Goal: Navigation & Orientation: Understand site structure

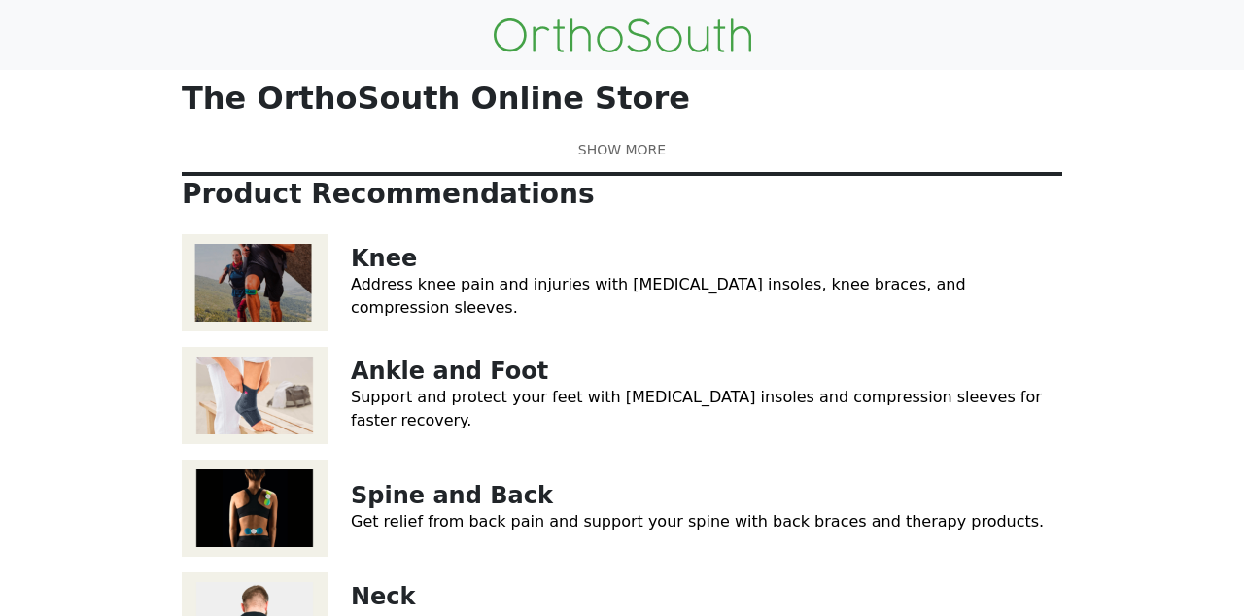
scroll to position [24, 0]
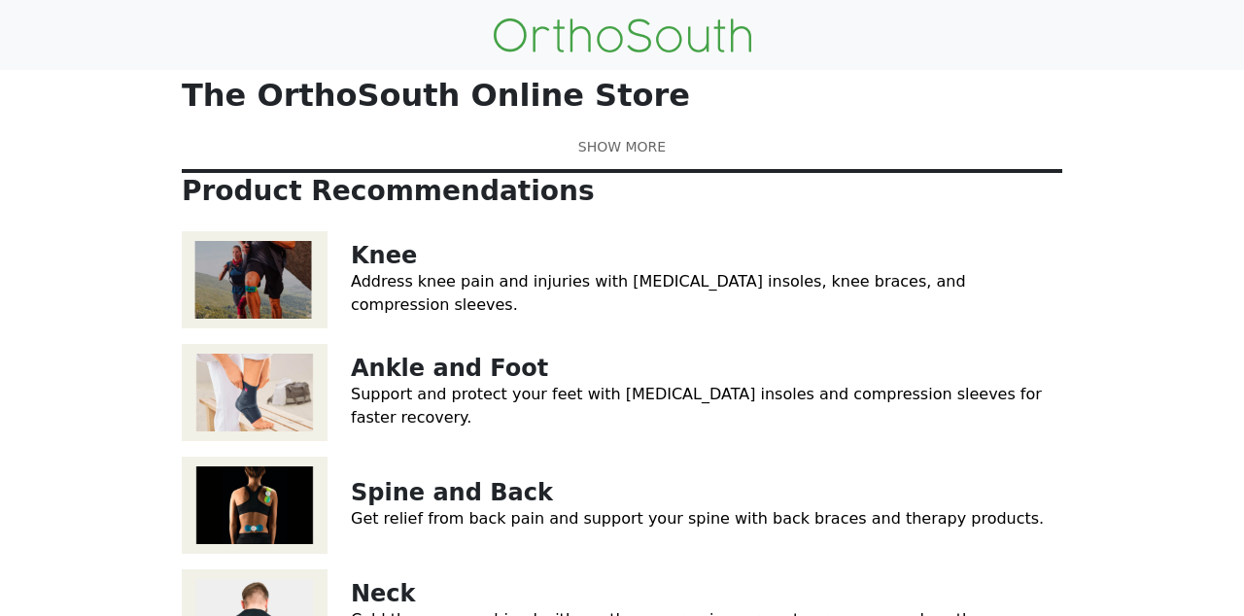
click at [439, 382] on link "Ankle and Foot" at bounding box center [449, 368] width 197 height 27
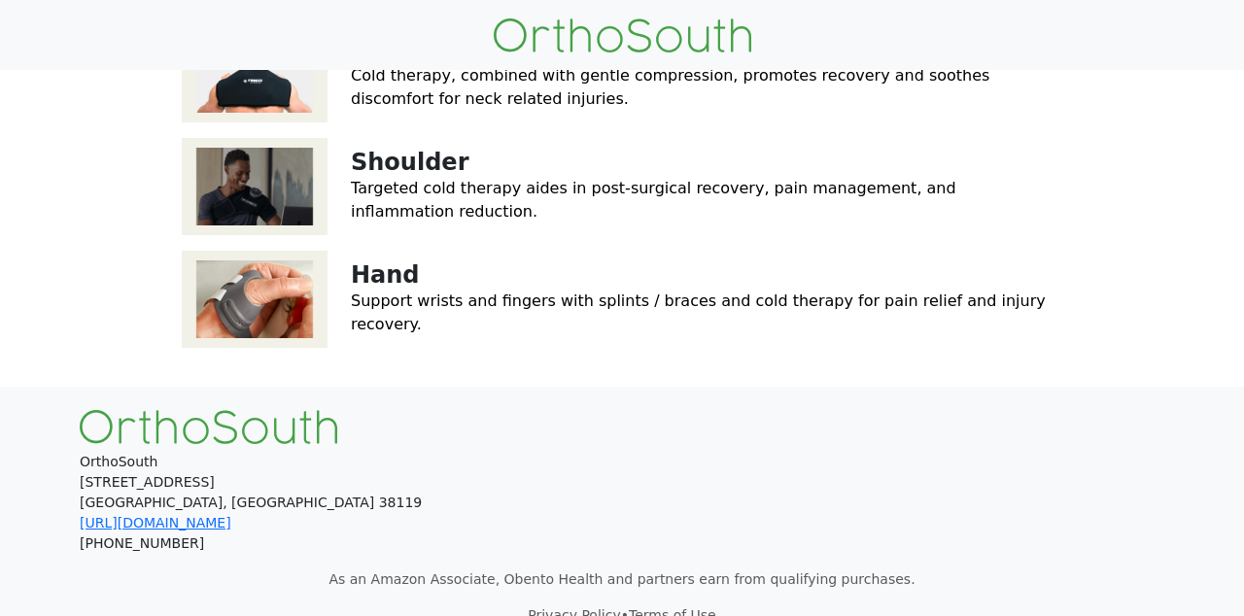
scroll to position [569, 0]
click at [380, 332] on link "Support wrists and fingers with splints / braces and cold therapy for pain reli…" at bounding box center [698, 312] width 695 height 42
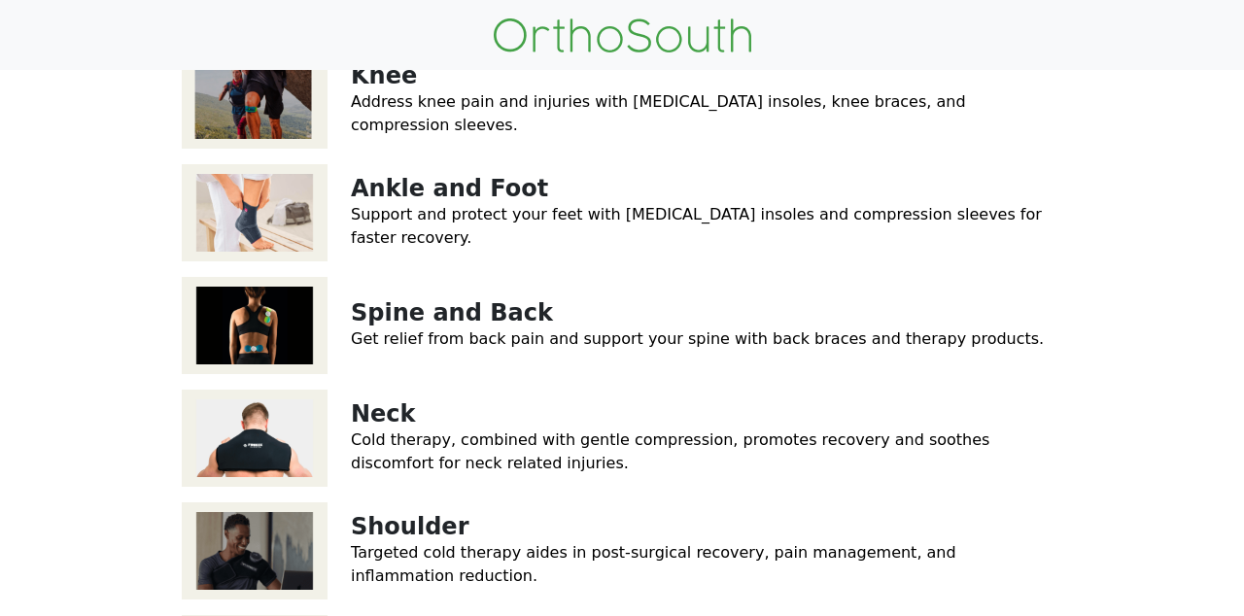
scroll to position [204, 0]
click at [552, 134] on link "Address knee pain and injuries with orthotic insoles, knee braces, and compress…" at bounding box center [658, 113] width 615 height 42
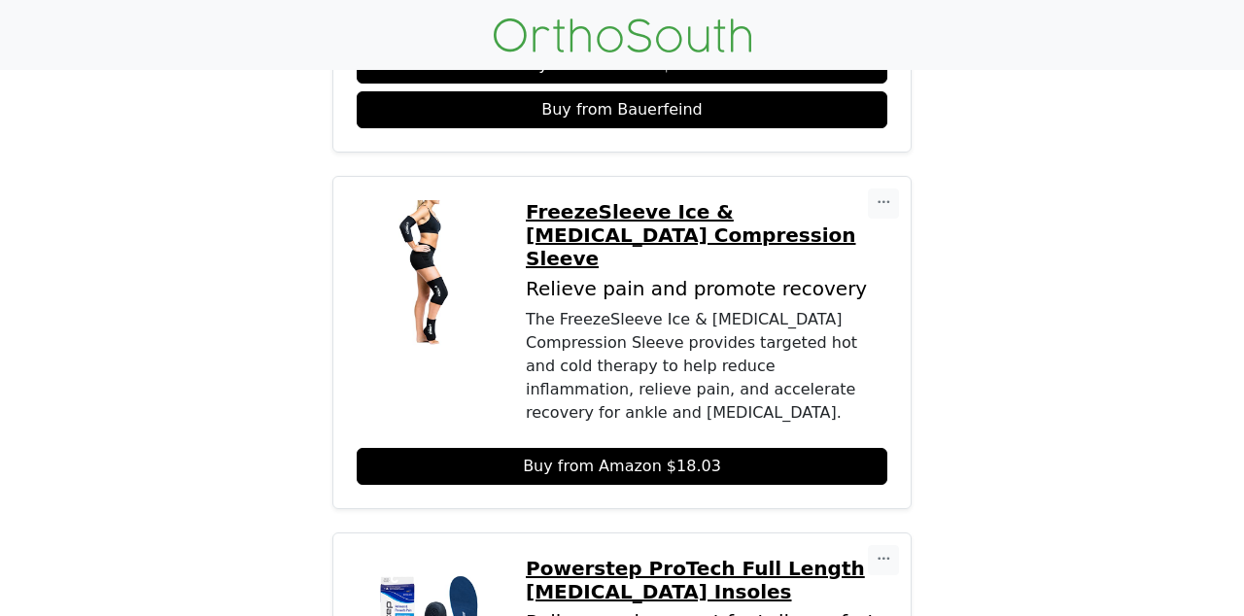
scroll to position [622, 0]
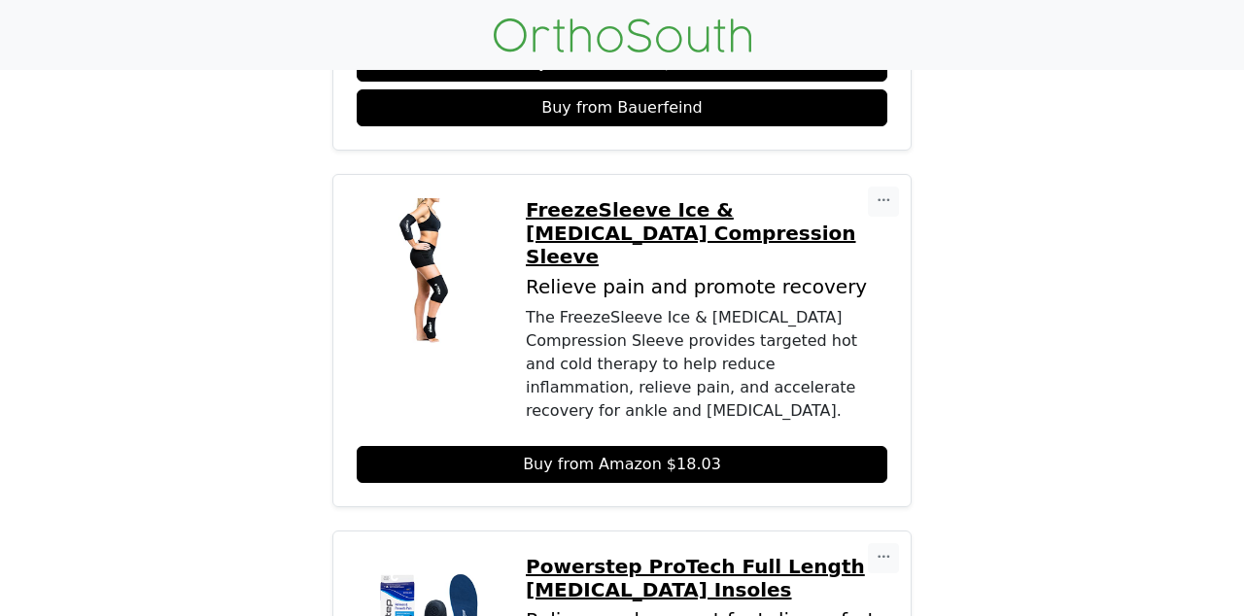
click at [1006, 426] on div "Copy Link Embed Bauerfeind AchilloTrain Relieve and support your Achilles tendon" at bounding box center [622, 496] width 904 height 1555
click at [1006, 425] on div "Copy Link Embed Bauerfeind AchilloTrain Relieve and support your Achilles tendon" at bounding box center [622, 496] width 904 height 1555
click at [1006, 424] on div "Copy Link Embed Bauerfeind AchilloTrain Relieve and support your Achilles tendon" at bounding box center [622, 496] width 904 height 1555
click at [1007, 421] on div "Copy Link Embed Bauerfeind AchilloTrain Relieve and support your Achilles tendon" at bounding box center [622, 496] width 904 height 1555
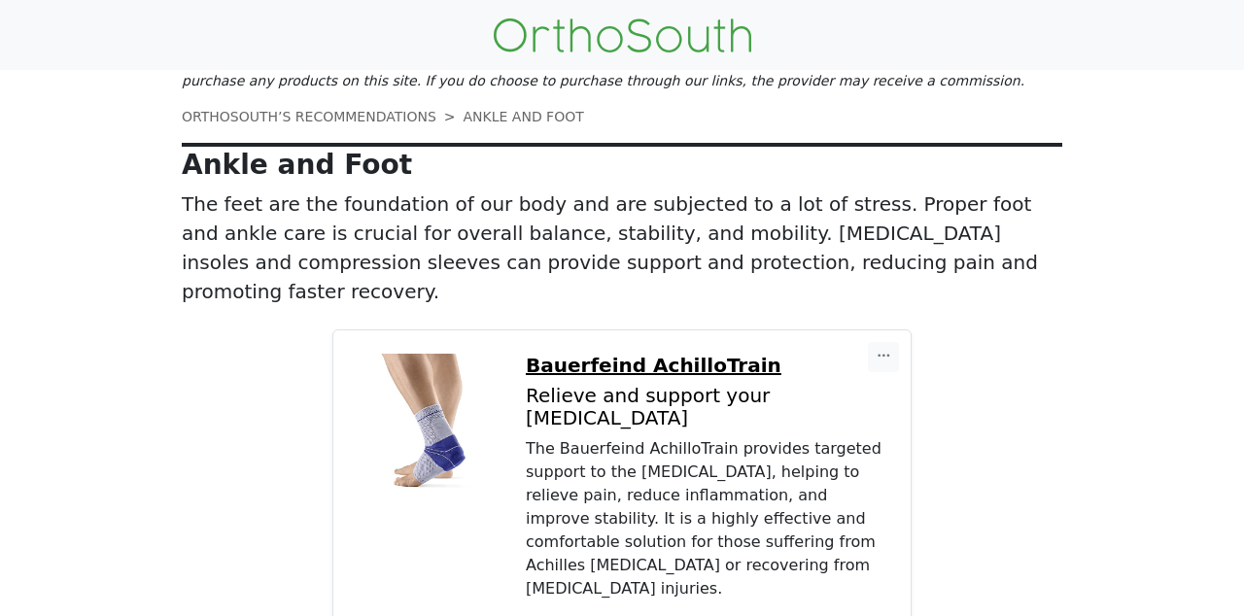
scroll to position [0, 0]
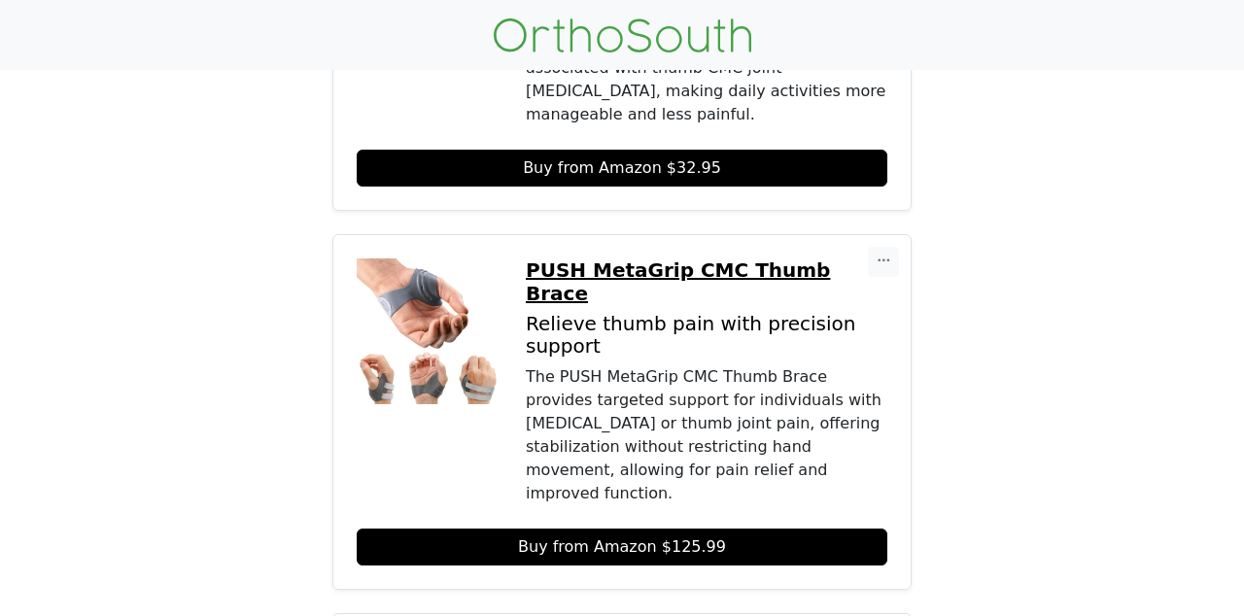
scroll to position [518, 0]
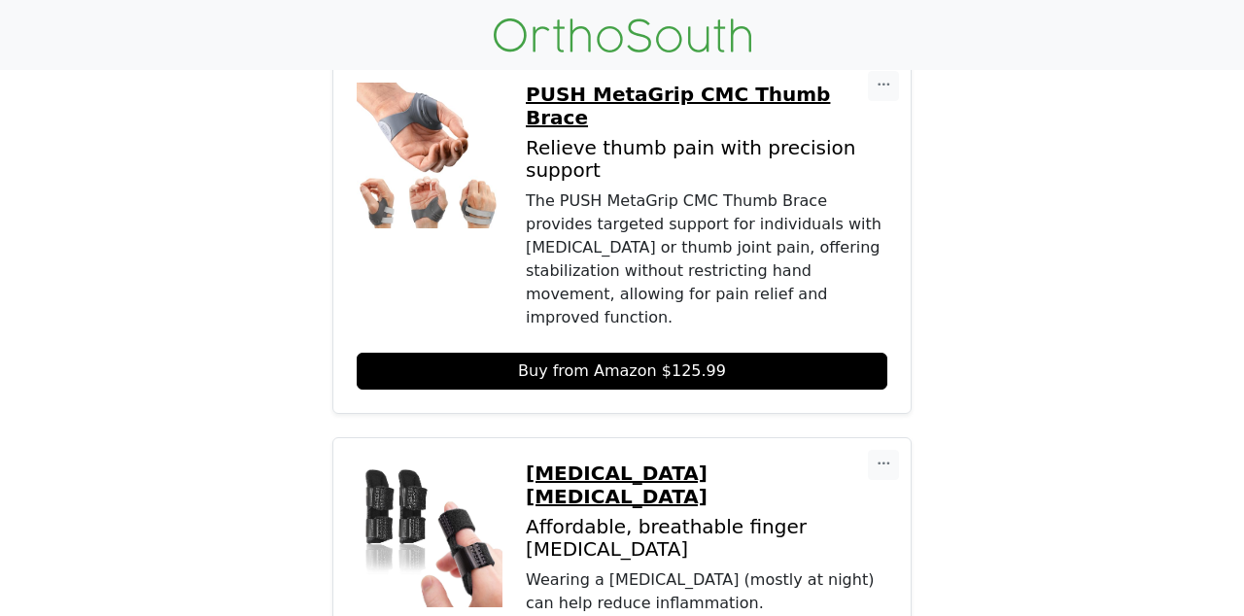
scroll to position [706, 0]
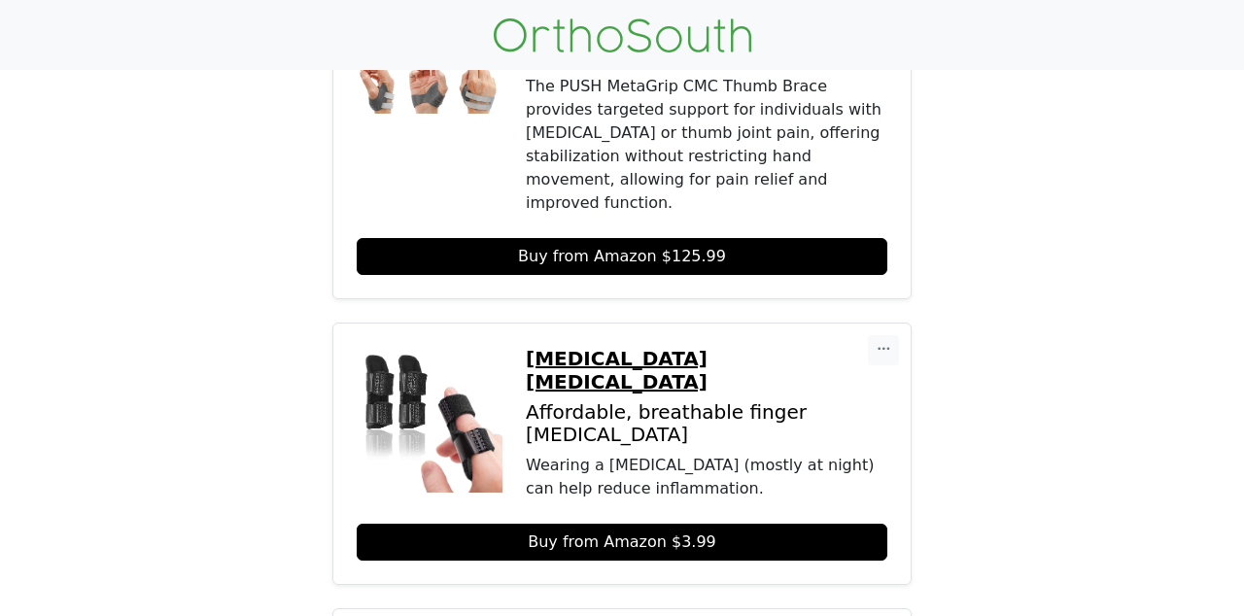
scroll to position [809, 0]
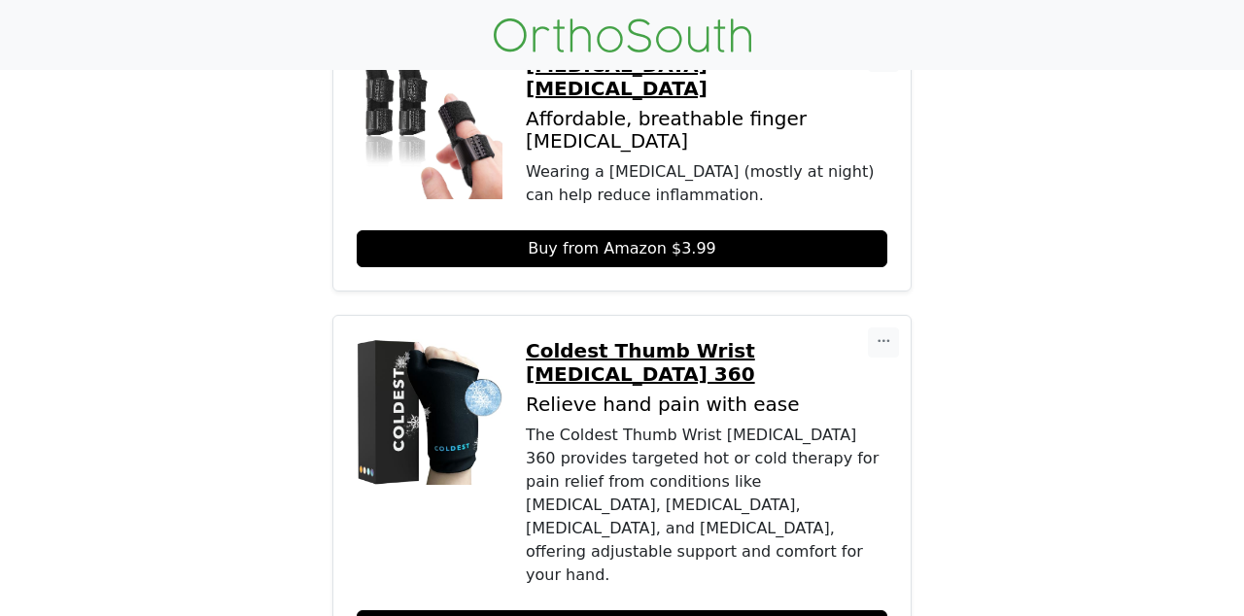
click at [978, 604] on div "Copy Link Embed Comfort Cool Thumb CMC Restriction [MEDICAL_DATA] Relieve thumb…" at bounding box center [622, 540] width 904 height 2600
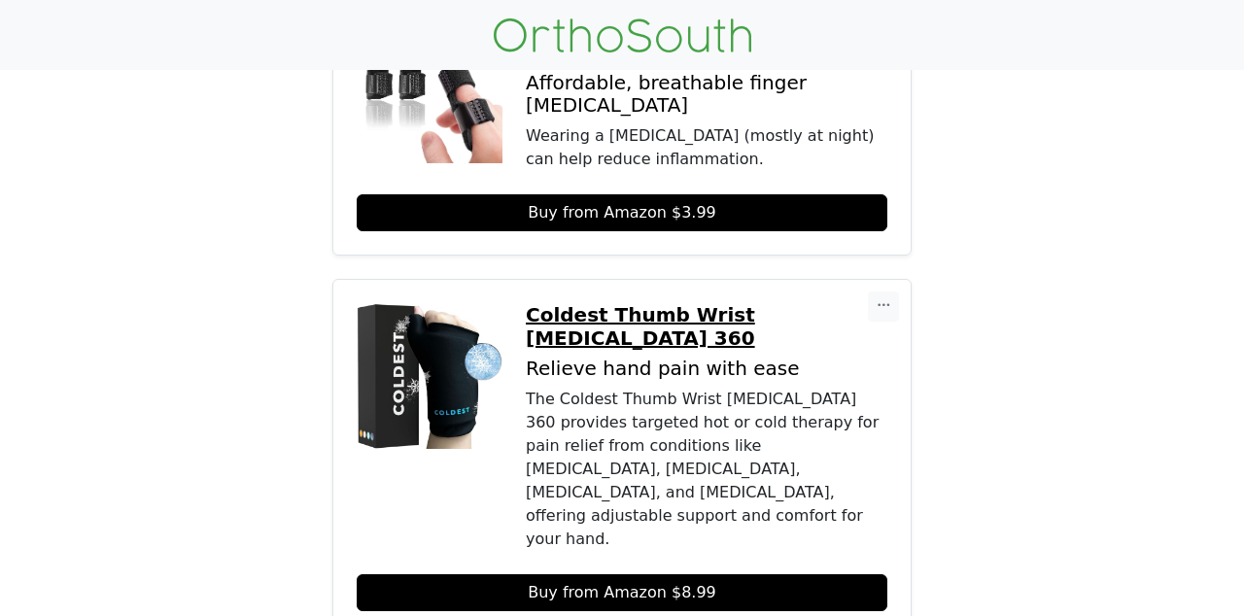
scroll to position [1156, 0]
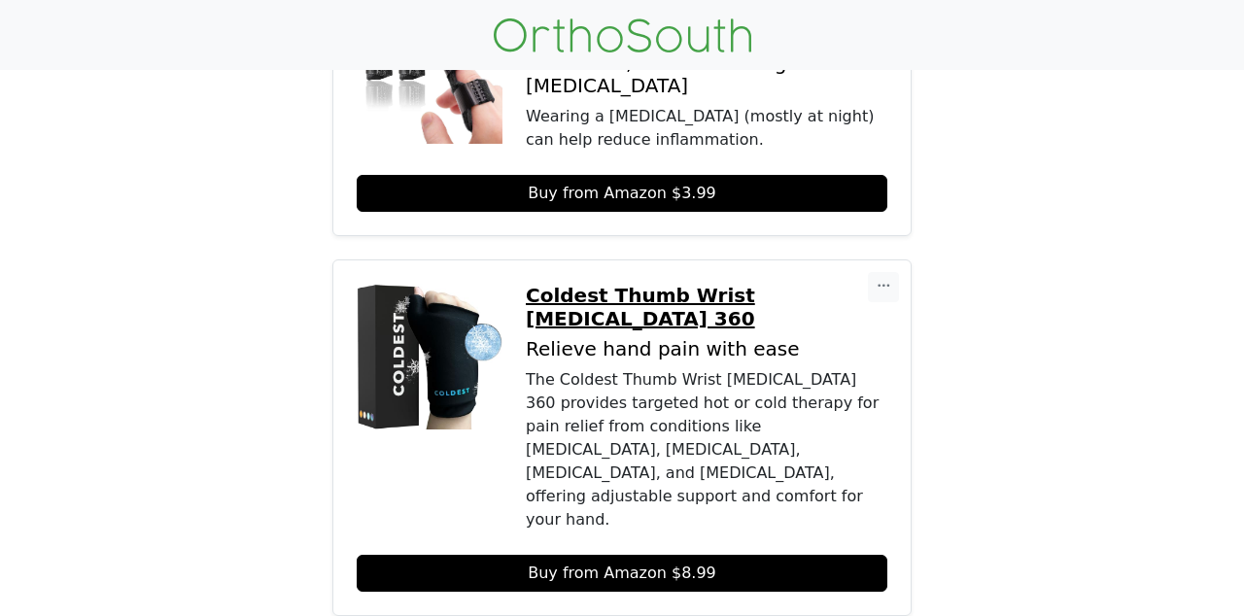
click at [975, 607] on div "Copy Link Embed Comfort Cool Thumb CMC Restriction [MEDICAL_DATA] Relieve thumb…" at bounding box center [622, 485] width 904 height 2600
click at [979, 604] on div "Copy Link Embed Comfort Cool Thumb CMC Restriction [MEDICAL_DATA] Relieve thumb…" at bounding box center [622, 485] width 904 height 2600
click at [985, 576] on div "Copy Link Embed Comfort Cool Thumb CMC Restriction [MEDICAL_DATA] Relieve thumb…" at bounding box center [622, 485] width 904 height 2600
click at [982, 604] on div "Copy Link Embed Comfort Cool Thumb CMC Restriction [MEDICAL_DATA] Relieve thumb…" at bounding box center [622, 485] width 904 height 2600
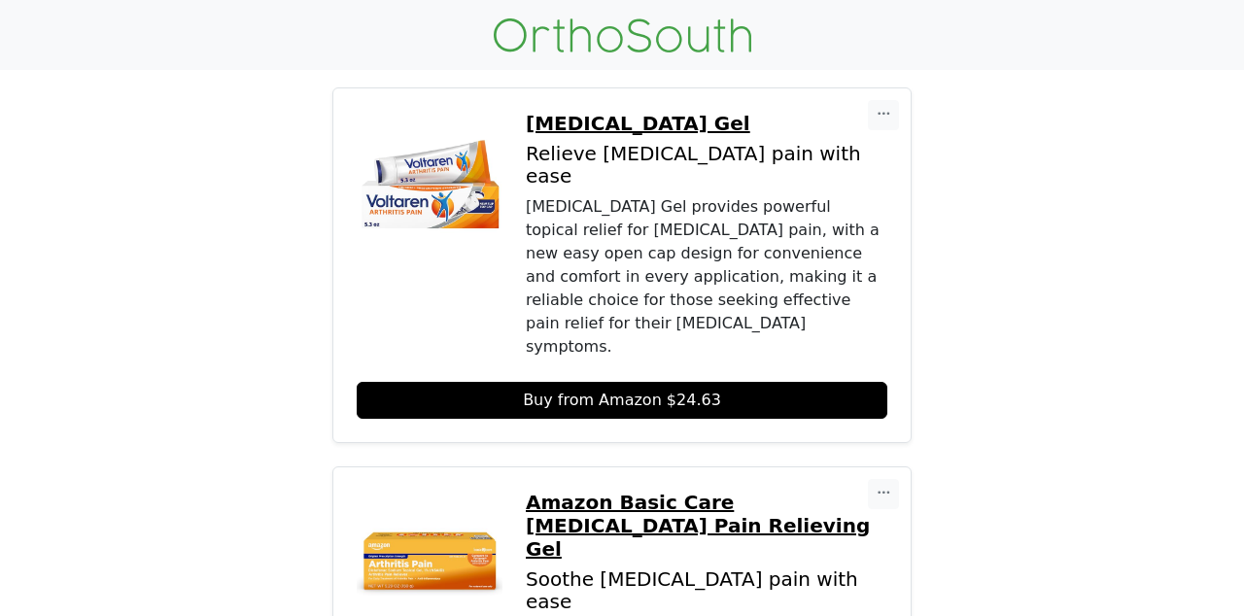
scroll to position [2088, 0]
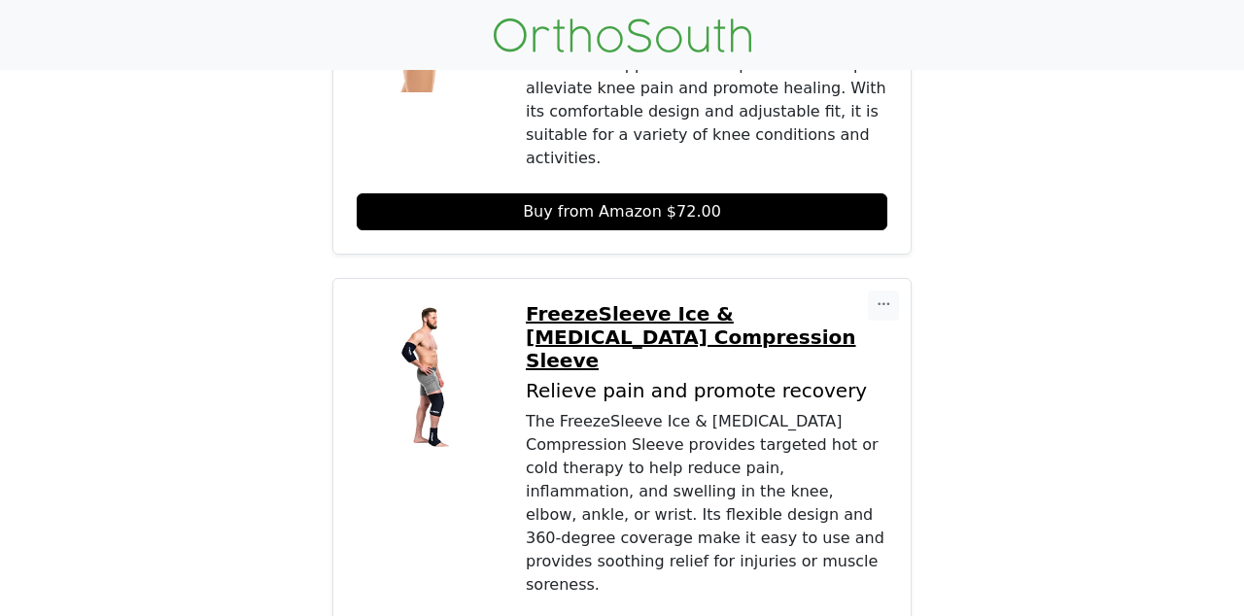
scroll to position [1658, 0]
